Goal: Task Accomplishment & Management: Complete application form

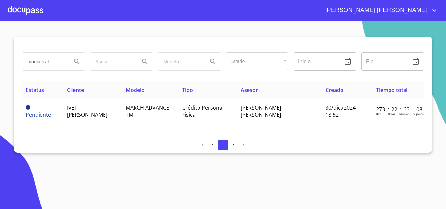
click at [43, 61] on input "monserrat" at bounding box center [44, 62] width 44 height 18
click at [69, 63] on div "monserrat" at bounding box center [53, 62] width 63 height 18
type input "t"
type input "[PERSON_NAME]"
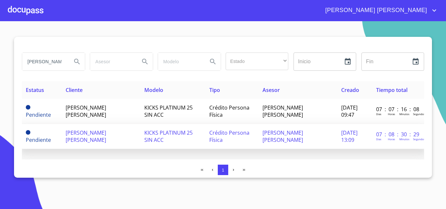
click at [97, 139] on td "[PERSON_NAME] [PERSON_NAME]" at bounding box center [101, 136] width 79 height 25
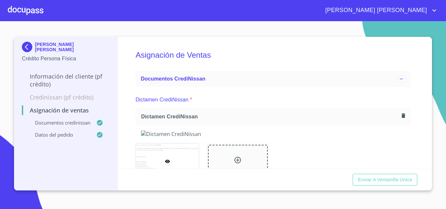
click at [402, 115] on icon "button" at bounding box center [404, 116] width 4 height 5
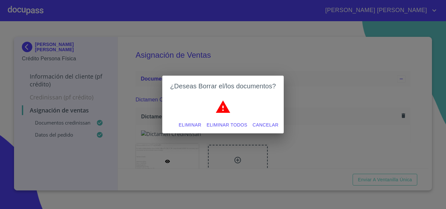
click at [184, 127] on span "Eliminar" at bounding box center [190, 125] width 23 height 8
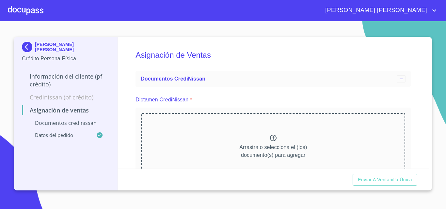
click at [270, 136] on icon at bounding box center [273, 138] width 7 height 7
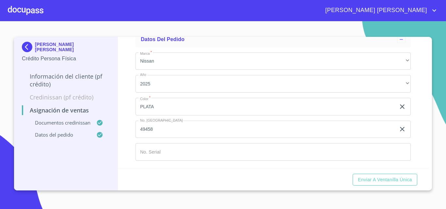
scroll to position [293, 0]
click at [394, 178] on span "Enviar a Ventanilla única" at bounding box center [385, 180] width 54 height 8
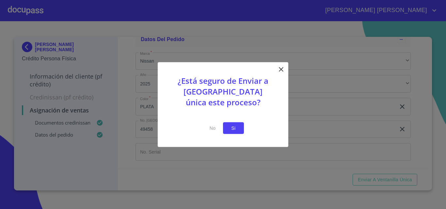
click at [237, 125] on span "Si" at bounding box center [233, 128] width 10 height 8
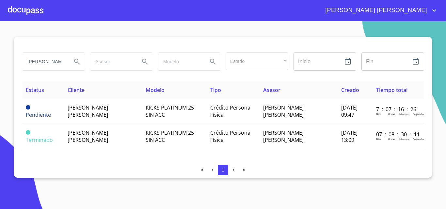
click at [51, 61] on input "[PERSON_NAME]" at bounding box center [44, 62] width 44 height 18
type input "C"
type input "MONSERRAT"
click at [78, 60] on icon "Search" at bounding box center [77, 62] width 8 height 8
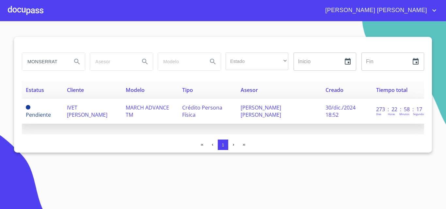
click at [105, 108] on span "IVET [PERSON_NAME]" at bounding box center [87, 111] width 41 height 14
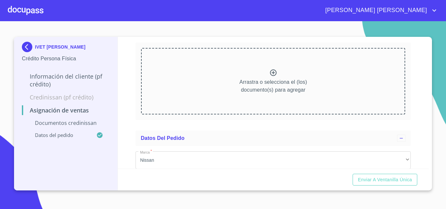
scroll to position [33, 0]
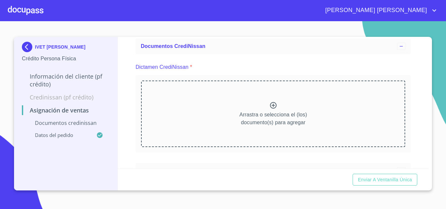
click at [271, 105] on icon at bounding box center [273, 105] width 7 height 7
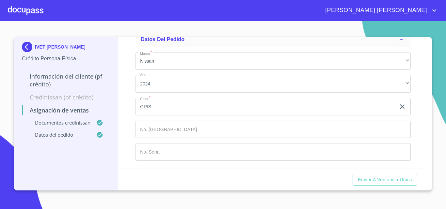
scroll to position [299, 0]
click at [174, 130] on input "Marca   *" at bounding box center [273, 130] width 275 height 18
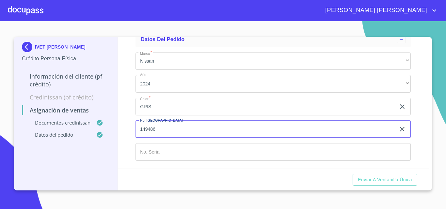
type input "149486"
click at [178, 153] on input "Marca   *" at bounding box center [273, 152] width 275 height 18
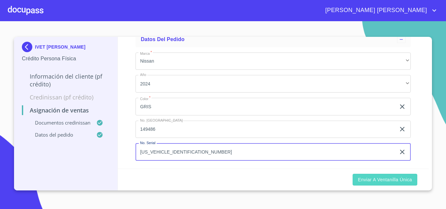
type input "[US_VEHICLE_IDENTIFICATION_NUMBER]"
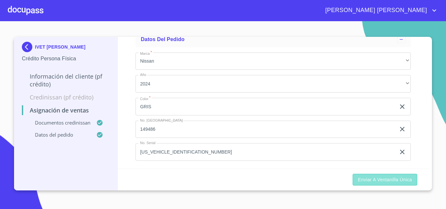
click at [411, 178] on span "Enviar a Ventanilla única" at bounding box center [385, 180] width 54 height 8
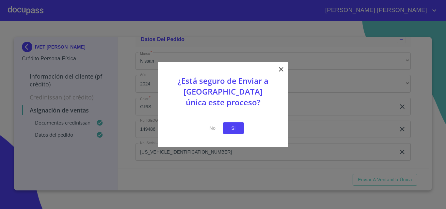
click at [240, 126] on button "Si" at bounding box center [233, 128] width 21 height 12
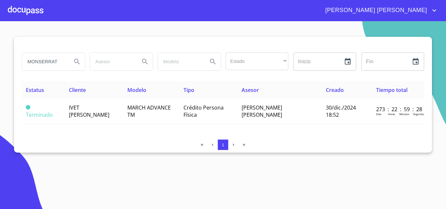
click at [427, 8] on span "[PERSON_NAME] [PERSON_NAME]" at bounding box center [375, 10] width 110 height 10
click at [431, 13] on li "Salir" at bounding box center [427, 14] width 21 height 12
